Goal: Task Accomplishment & Management: Manage account settings

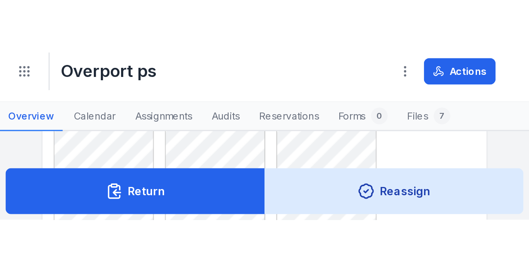
scroll to position [455, 0]
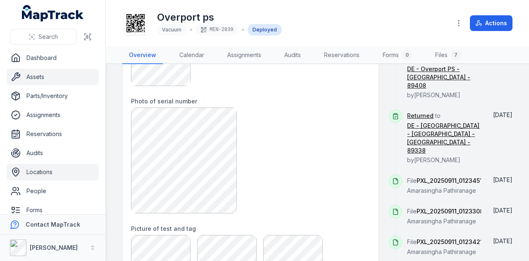
click at [62, 174] on link "Locations" at bounding box center [53, 172] width 92 height 17
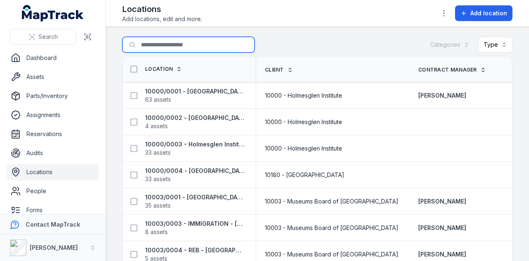
click at [174, 40] on input "Search for locations" at bounding box center [188, 45] width 132 height 16
type input "**********"
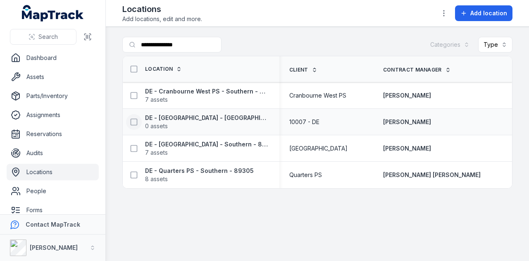
click at [136, 122] on icon at bounding box center [134, 122] width 8 height 8
click at [339, 241] on icon "button" at bounding box center [341, 241] width 8 height 8
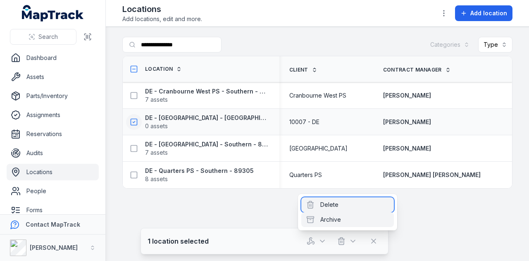
click at [346, 207] on div "Delete" at bounding box center [347, 204] width 93 height 15
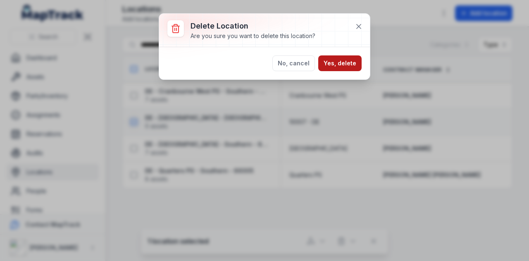
click at [343, 62] on button "Yes, delete" at bounding box center [339, 63] width 43 height 16
